Goal: Communication & Community: Connect with others

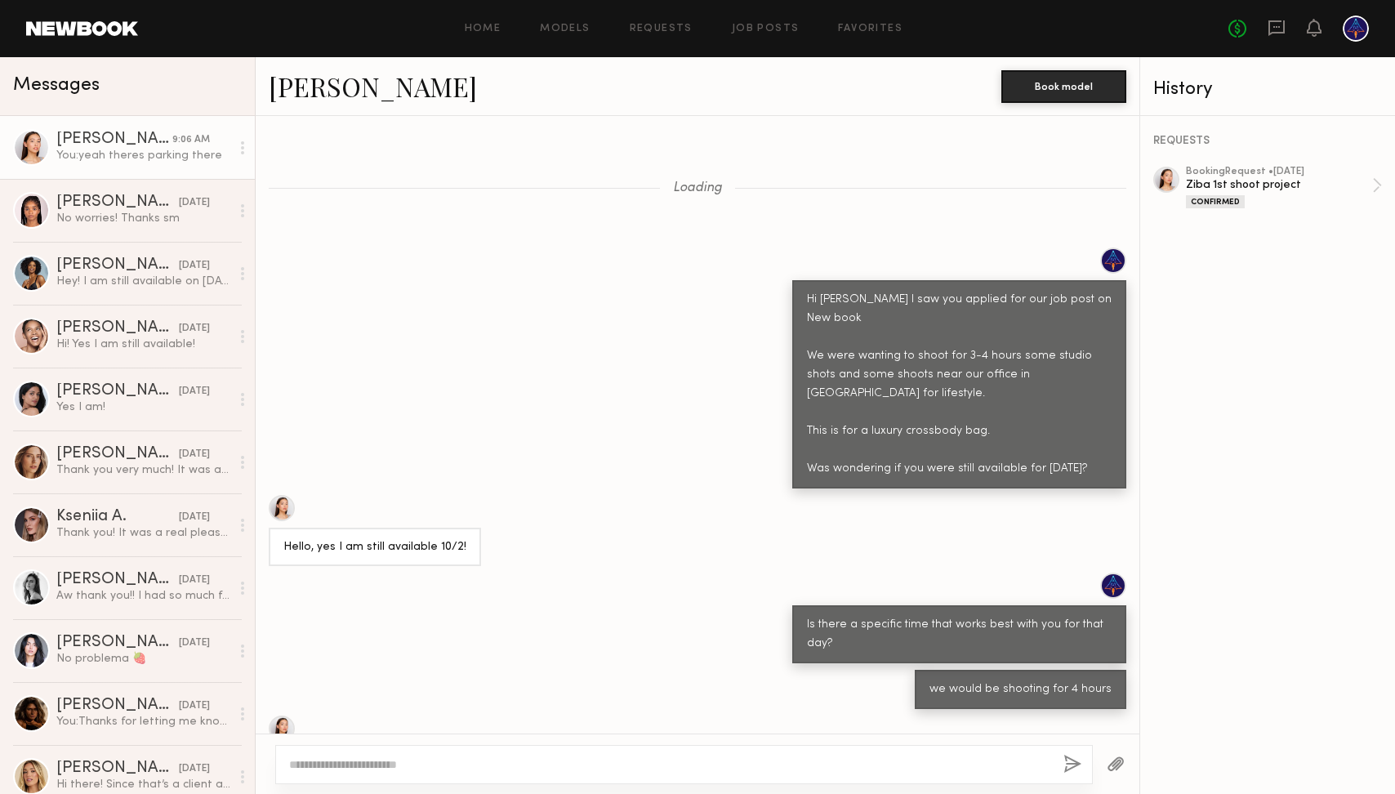
scroll to position [2650, 0]
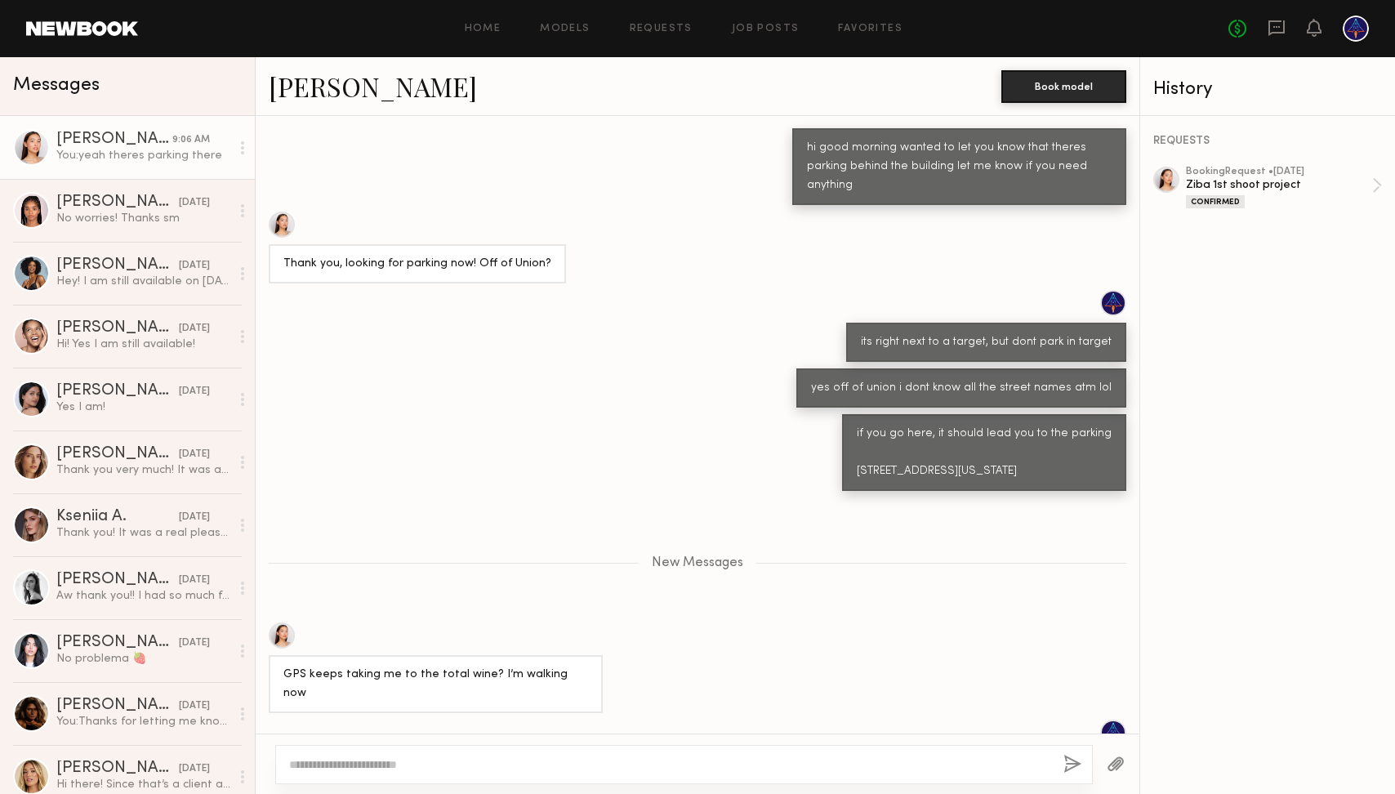
click at [178, 163] on link "Mariko M. 9:06 AM You: yeah theres parking there" at bounding box center [127, 147] width 255 height 63
click at [1274, 185] on div "Ziba 1st shoot project" at bounding box center [1279, 185] width 186 height 16
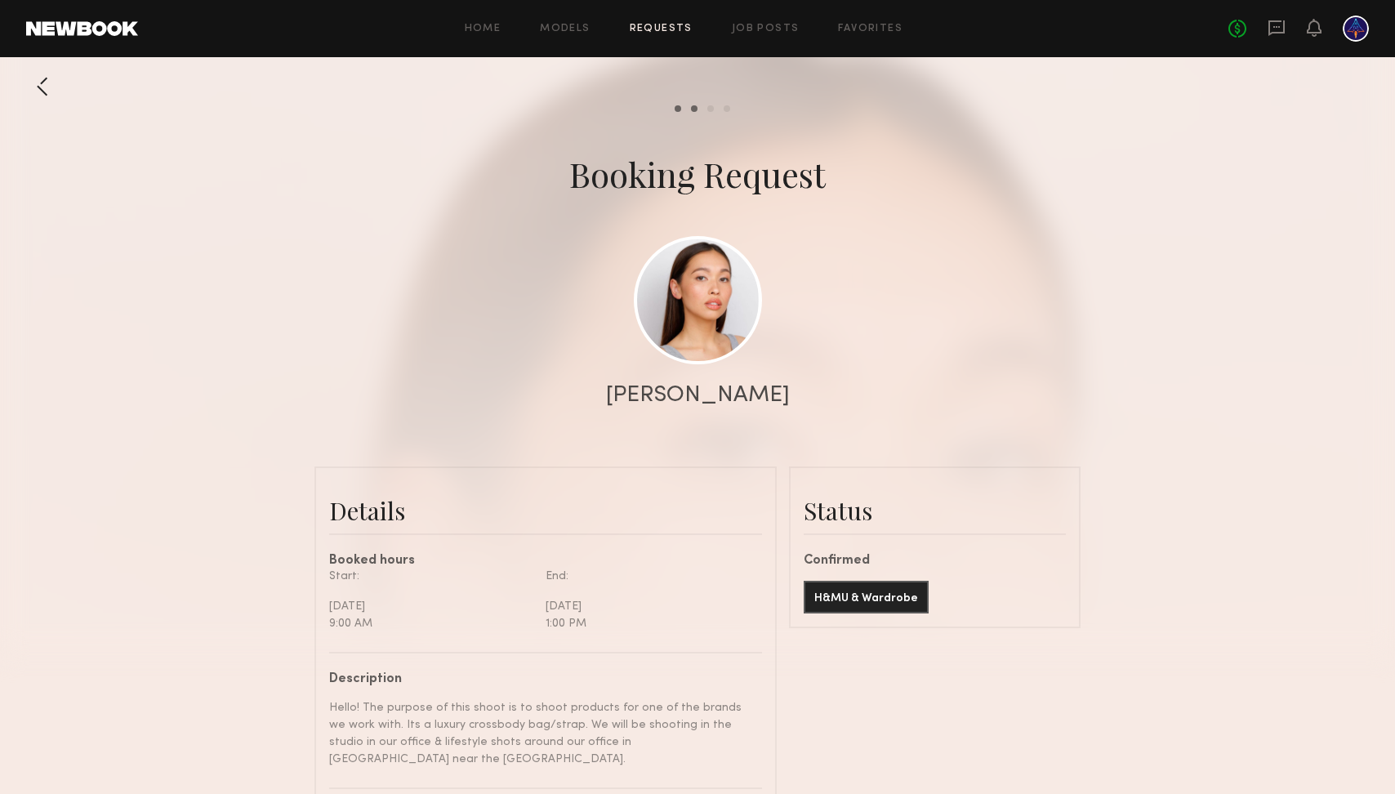
click at [482, 37] on div "Home Models Requests Job Posts Favorites Sign Out No fees up to $5,000" at bounding box center [753, 29] width 1230 height 26
click at [501, 24] on link "Home" at bounding box center [483, 29] width 37 height 11
